Goal: Find specific page/section: Find specific page/section

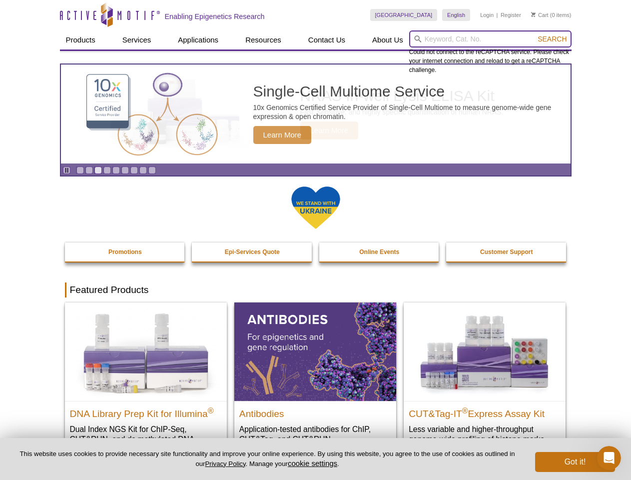
click at [490, 39] on input "search" at bounding box center [490, 38] width 162 height 17
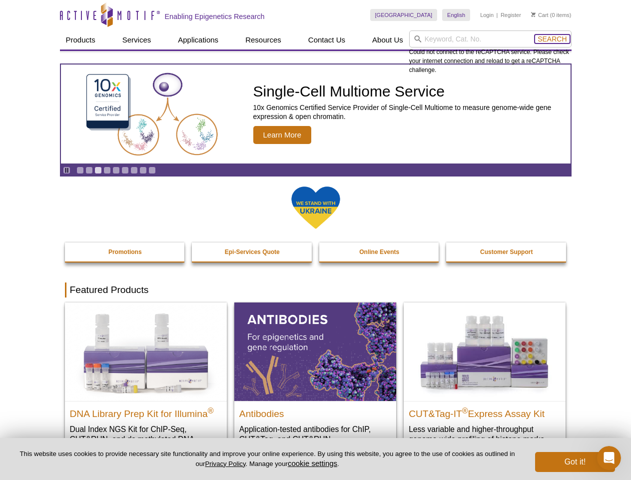
click at [552, 39] on span "Search" at bounding box center [552, 39] width 29 height 8
click at [66, 170] on icon "Pause" at bounding box center [66, 170] width 6 height 6
click at [80, 170] on link "Go to slide 1" at bounding box center [79, 169] width 7 height 7
click at [89, 170] on link "Go to slide 2" at bounding box center [88, 169] width 7 height 7
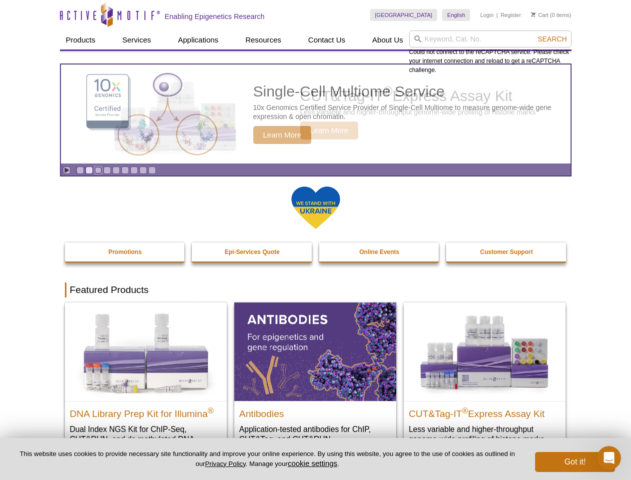
click at [98, 170] on link "Go to slide 3" at bounding box center [97, 169] width 7 height 7
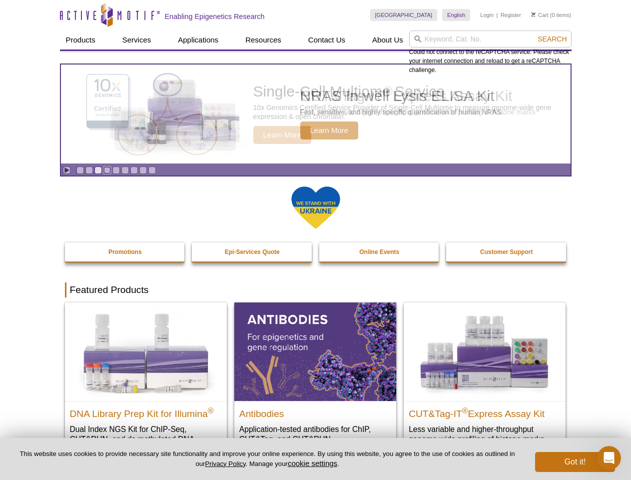
click at [107, 170] on link "Go to slide 4" at bounding box center [106, 169] width 7 height 7
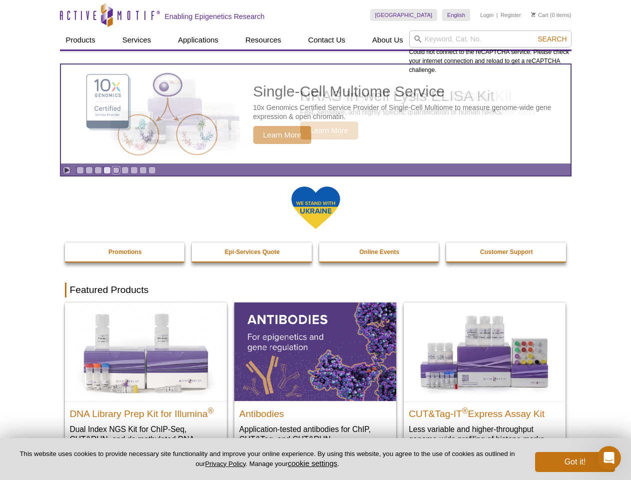
click at [116, 170] on link "Go to slide 5" at bounding box center [115, 169] width 7 height 7
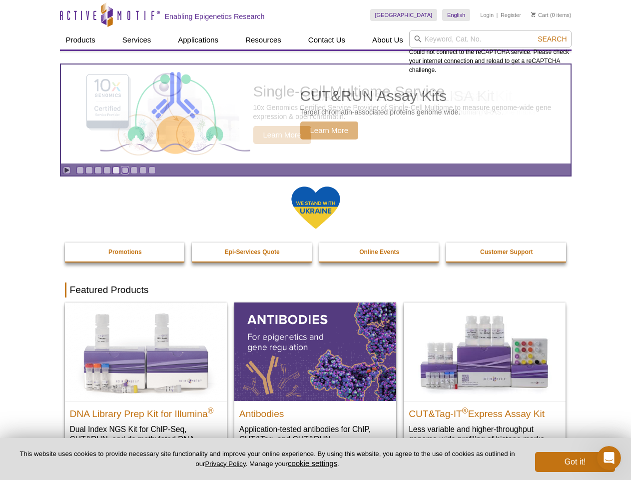
click at [125, 170] on link "Go to slide 6" at bounding box center [124, 169] width 7 height 7
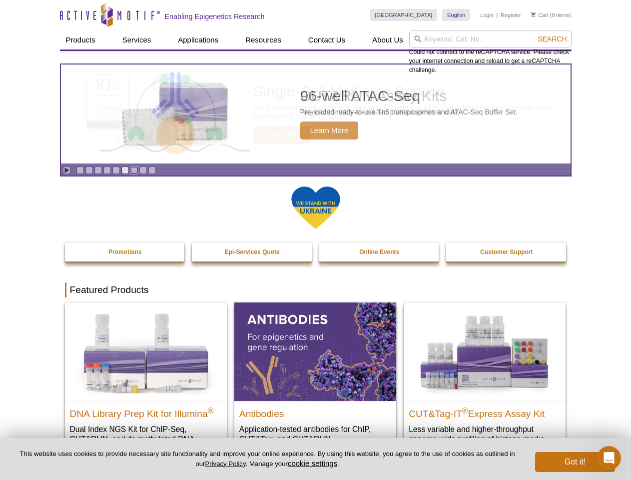
click at [134, 170] on link "Go to slide 7" at bounding box center [133, 169] width 7 height 7
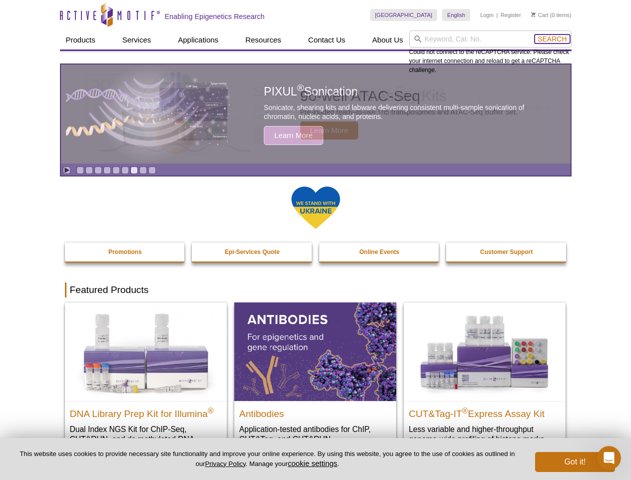
click at [552, 39] on span "Search" at bounding box center [552, 39] width 29 height 8
